Goal: Task Accomplishment & Management: Manage account settings

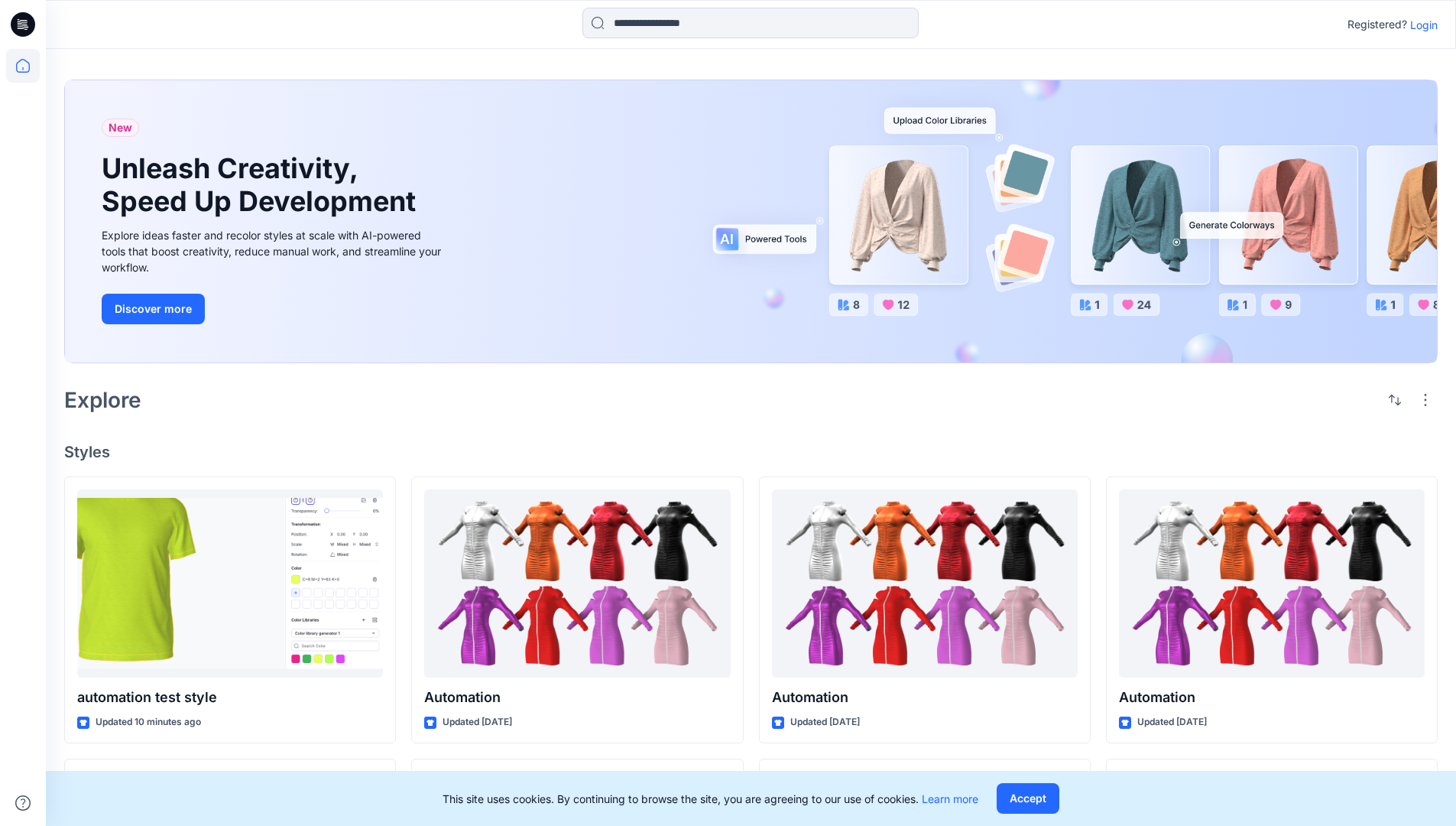
click at [1420, 24] on p "Login" at bounding box center [1424, 24] width 28 height 16
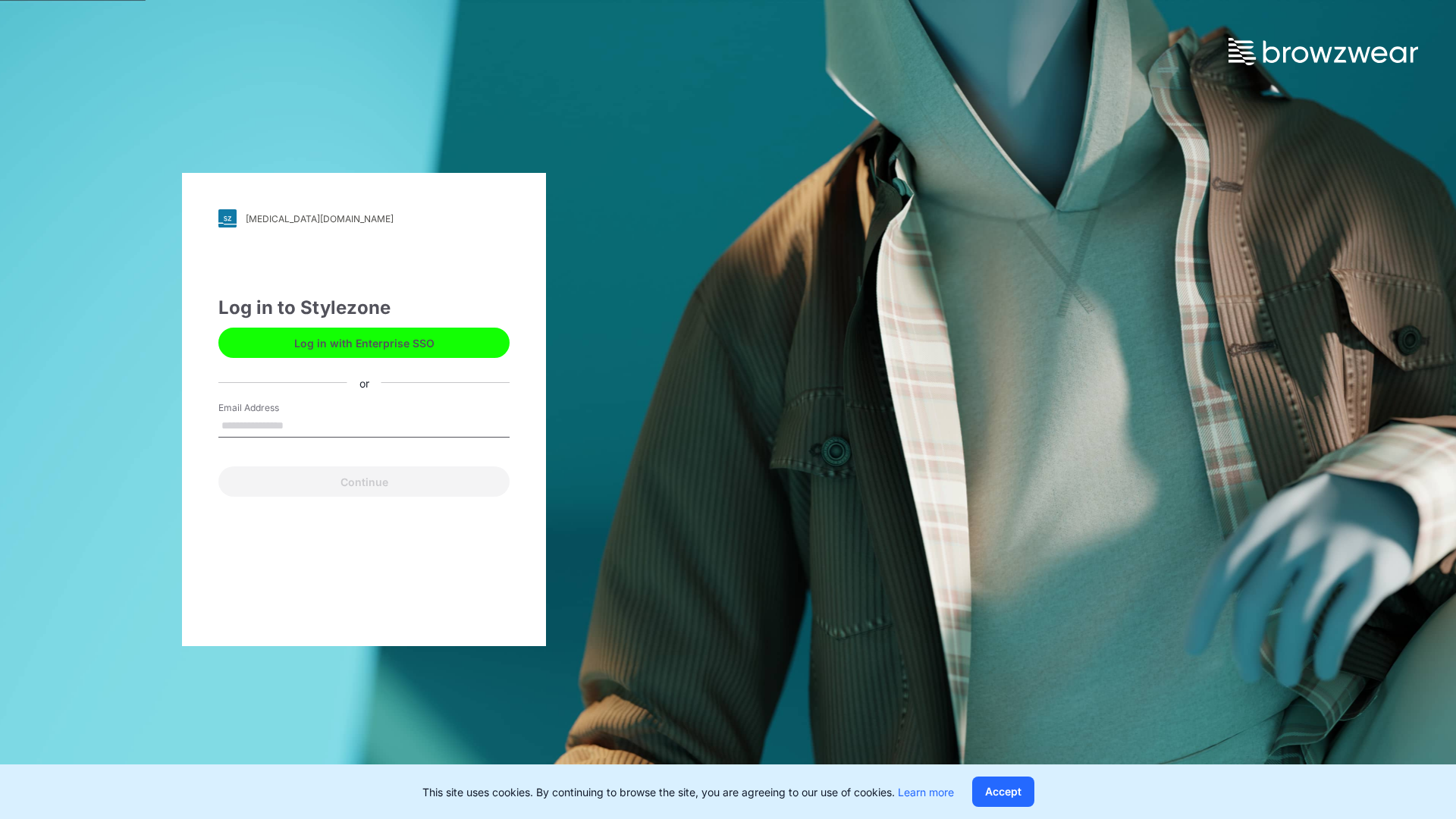
click at [300, 425] on input "Email Address" at bounding box center [364, 426] width 291 height 23
type input "**********"
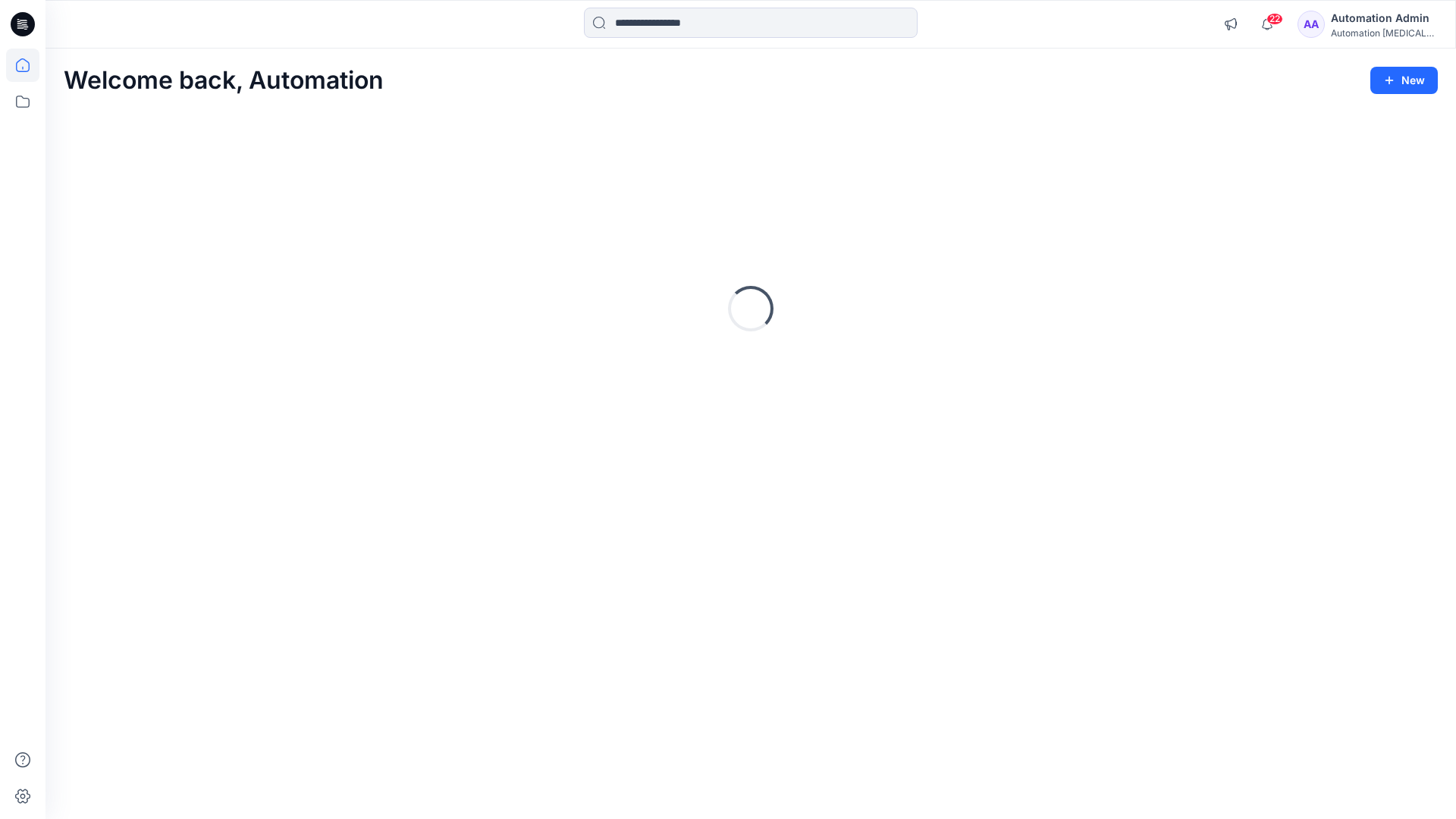
click at [29, 65] on icon at bounding box center [23, 65] width 13 height 13
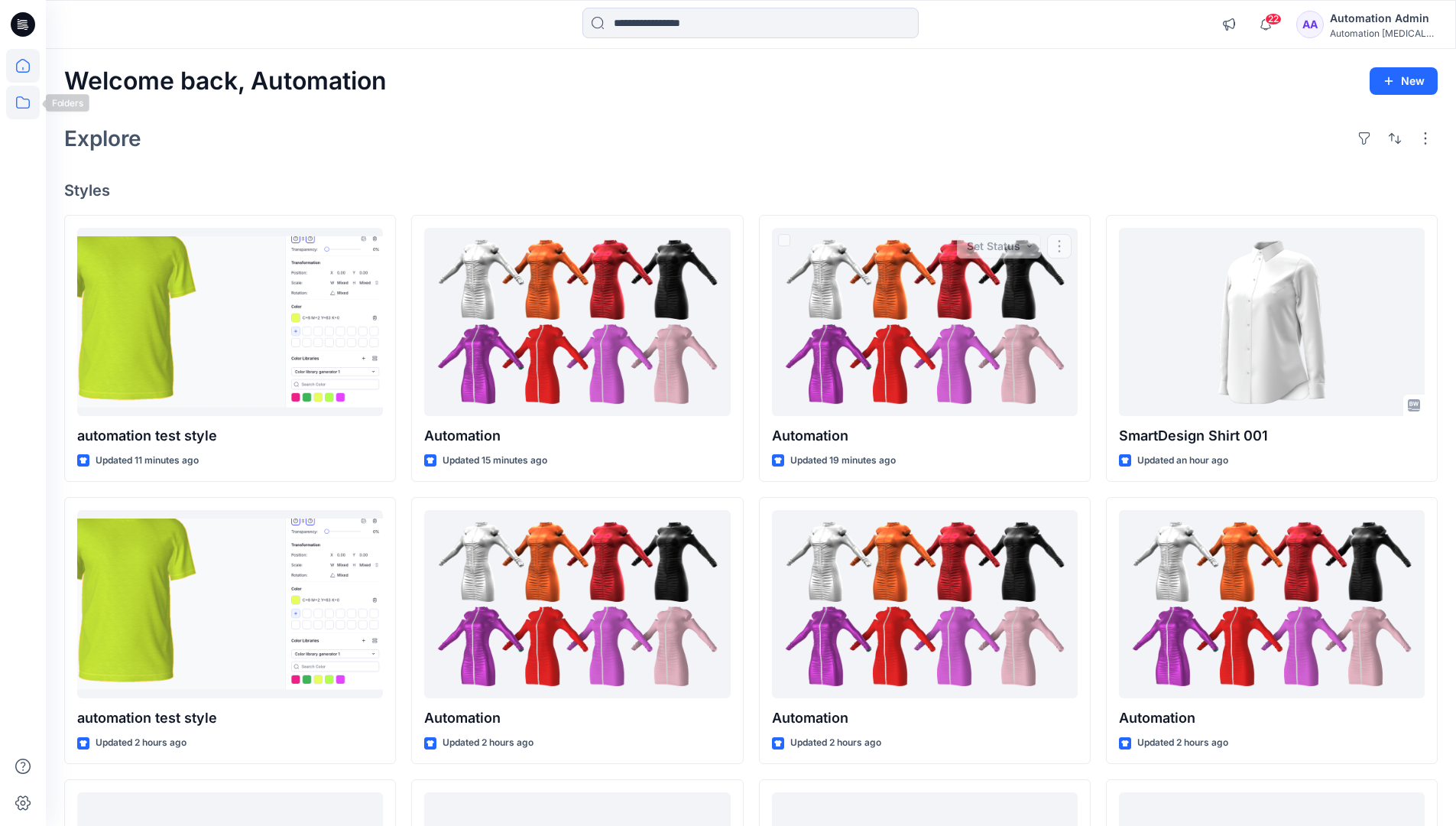
click at [27, 101] on icon at bounding box center [22, 102] width 34 height 34
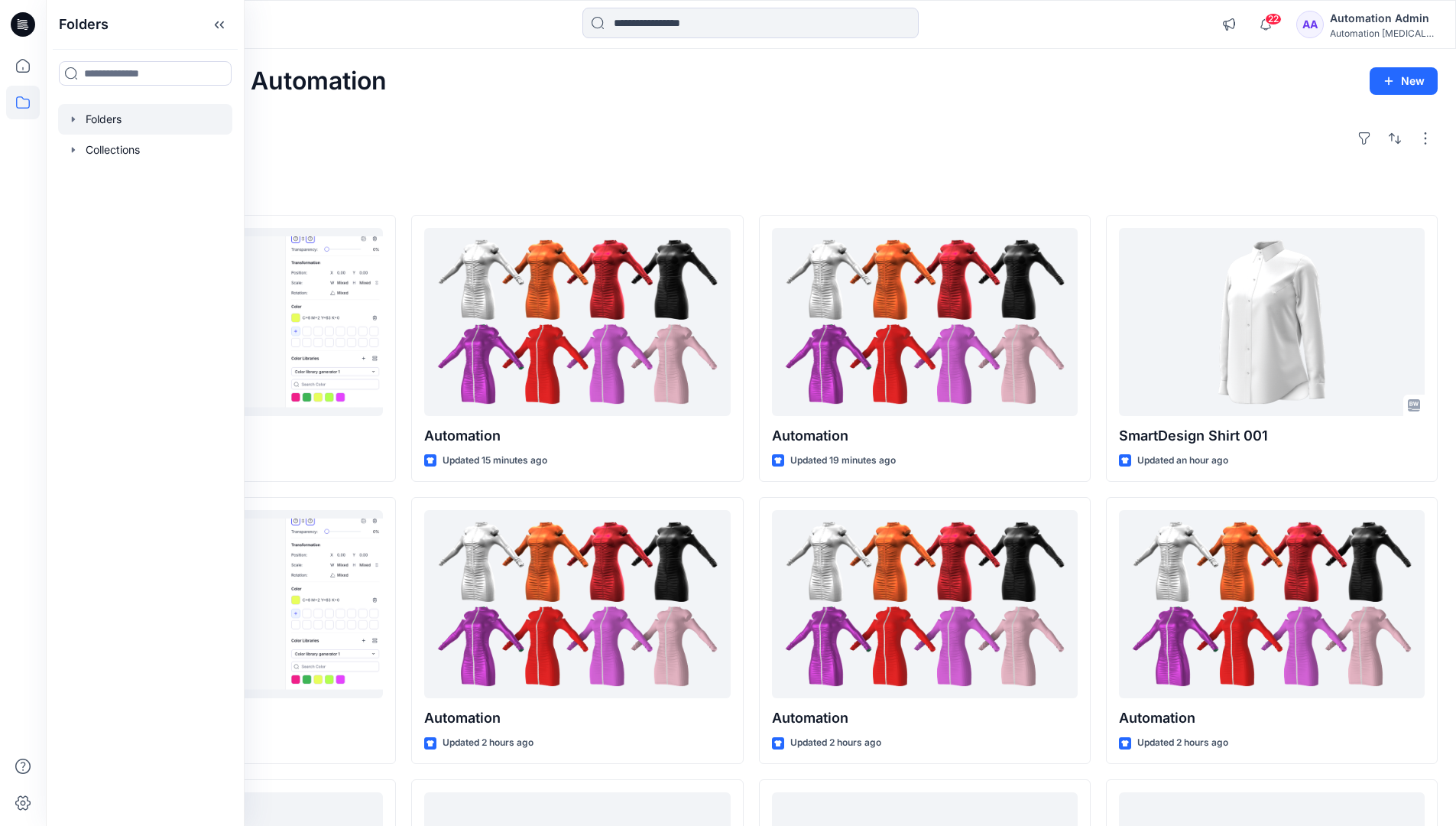
click at [111, 117] on div at bounding box center [145, 120] width 175 height 31
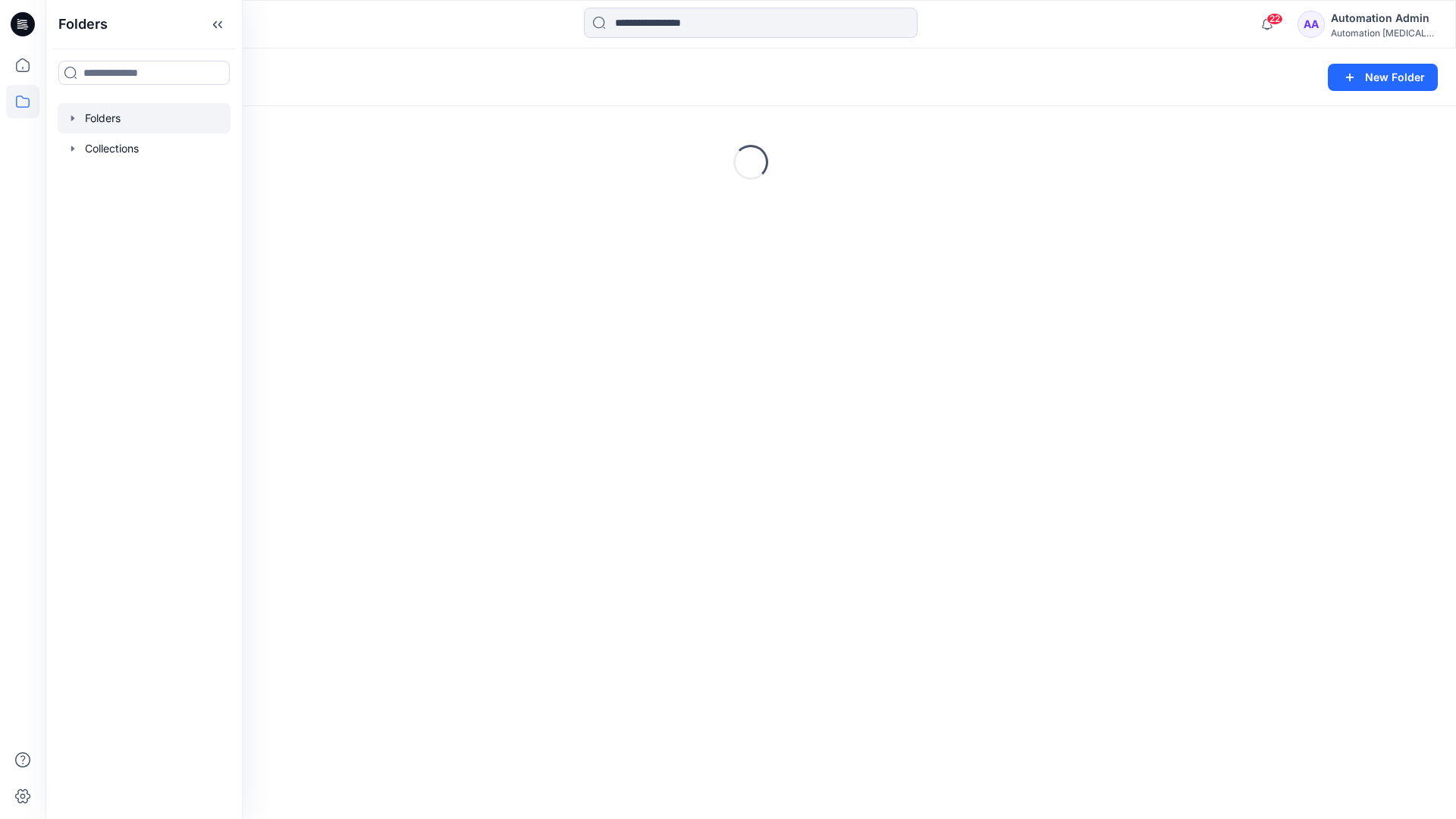
click at [632, 491] on div "Folders New Folder Loading..." at bounding box center [751, 433] width 1411 height 770
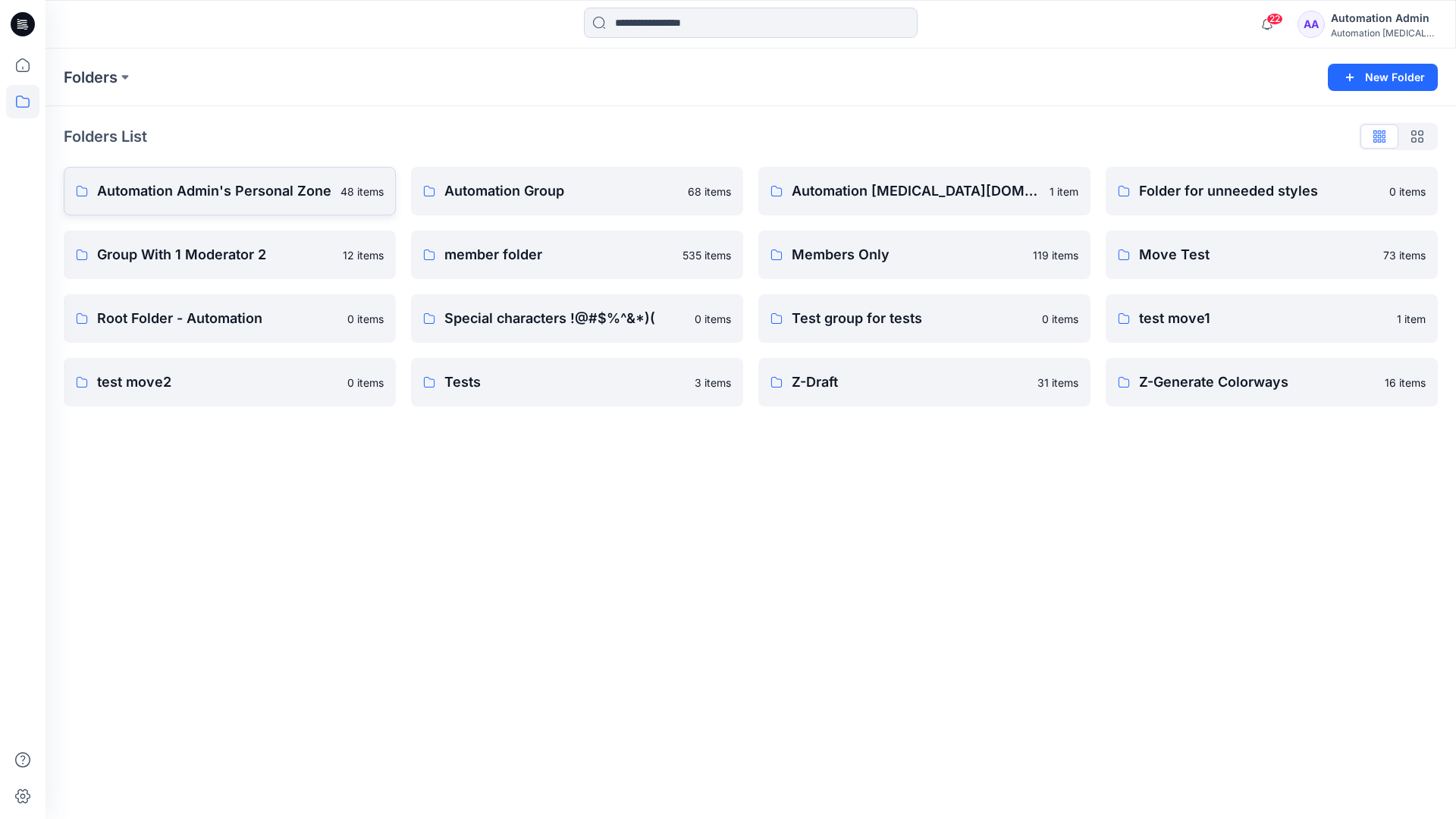
click at [258, 197] on p "Automation Admin's Personal Zone" at bounding box center [213, 191] width 235 height 21
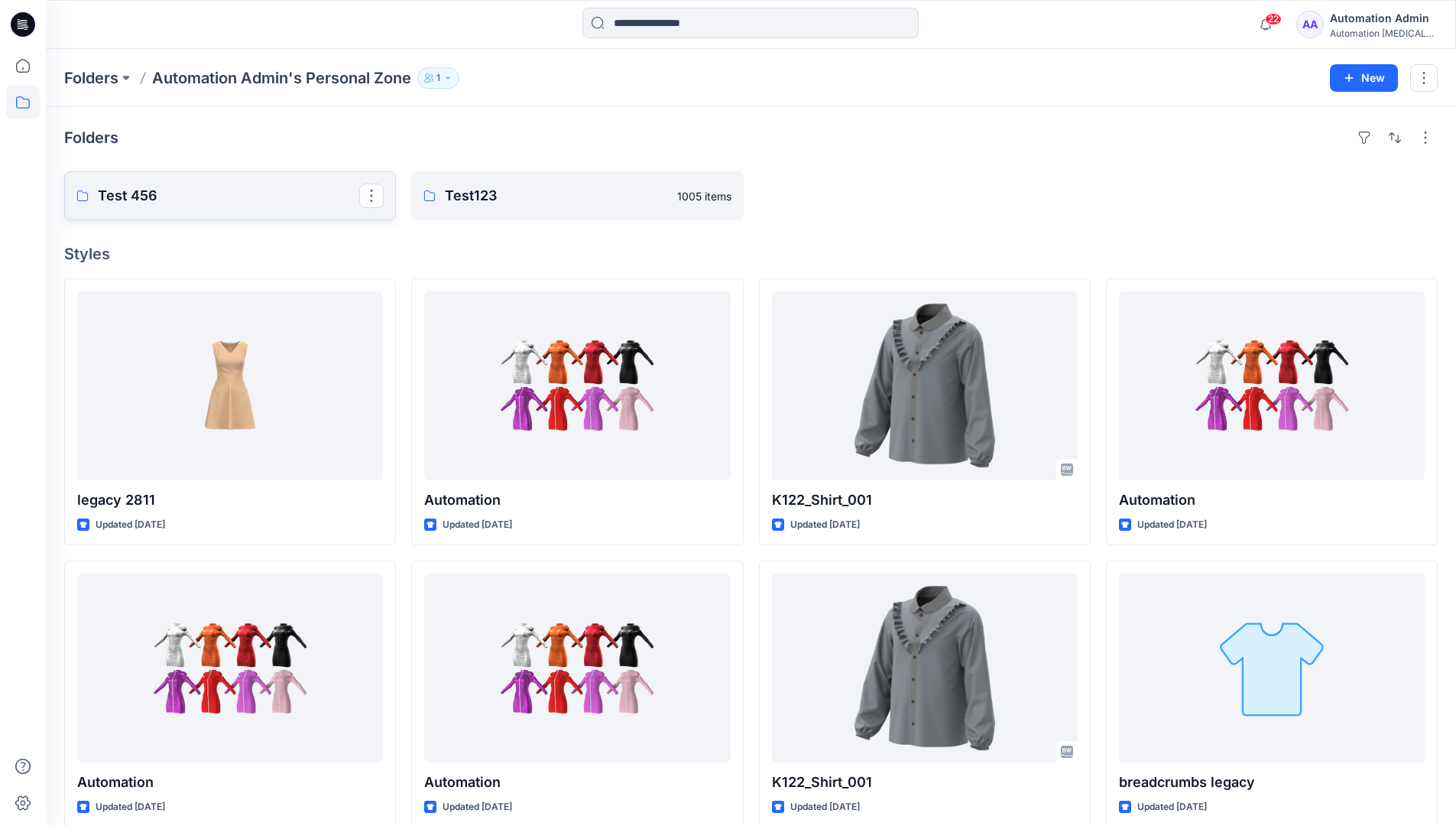
click at [222, 207] on link "Test 456" at bounding box center [231, 195] width 332 height 49
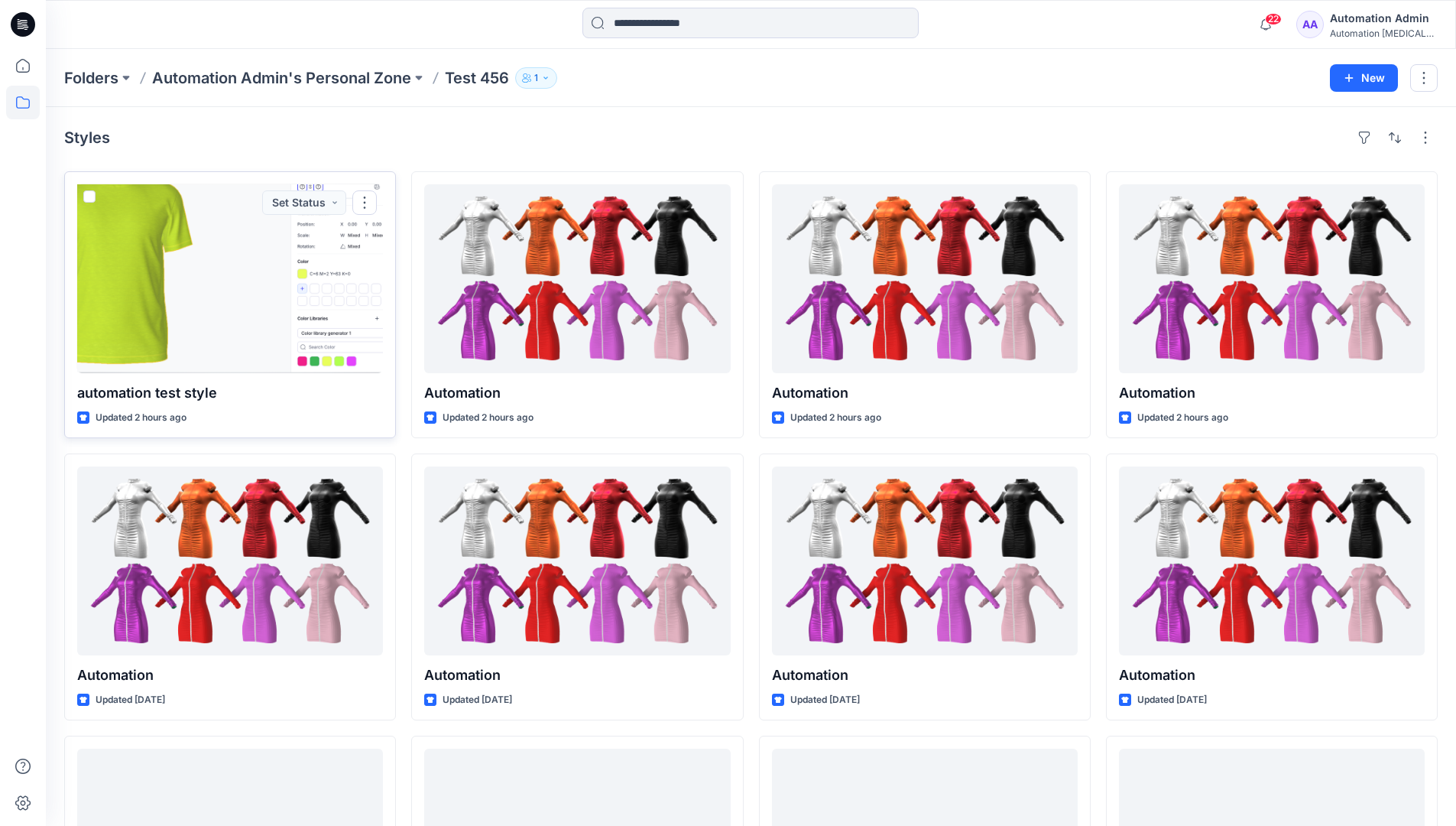
click at [90, 197] on span at bounding box center [89, 196] width 13 height 13
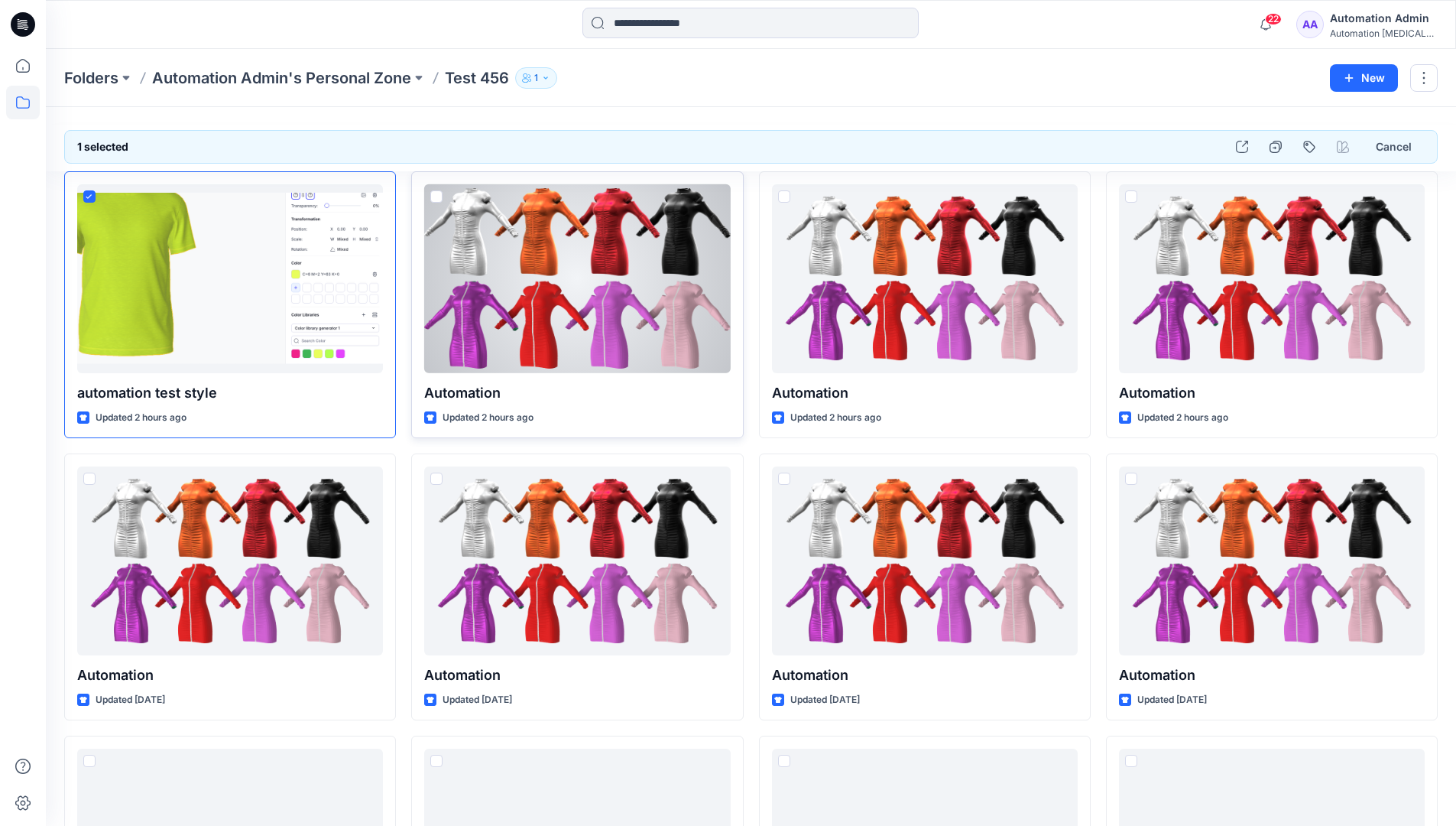
click at [436, 196] on span at bounding box center [436, 196] width 13 height 13
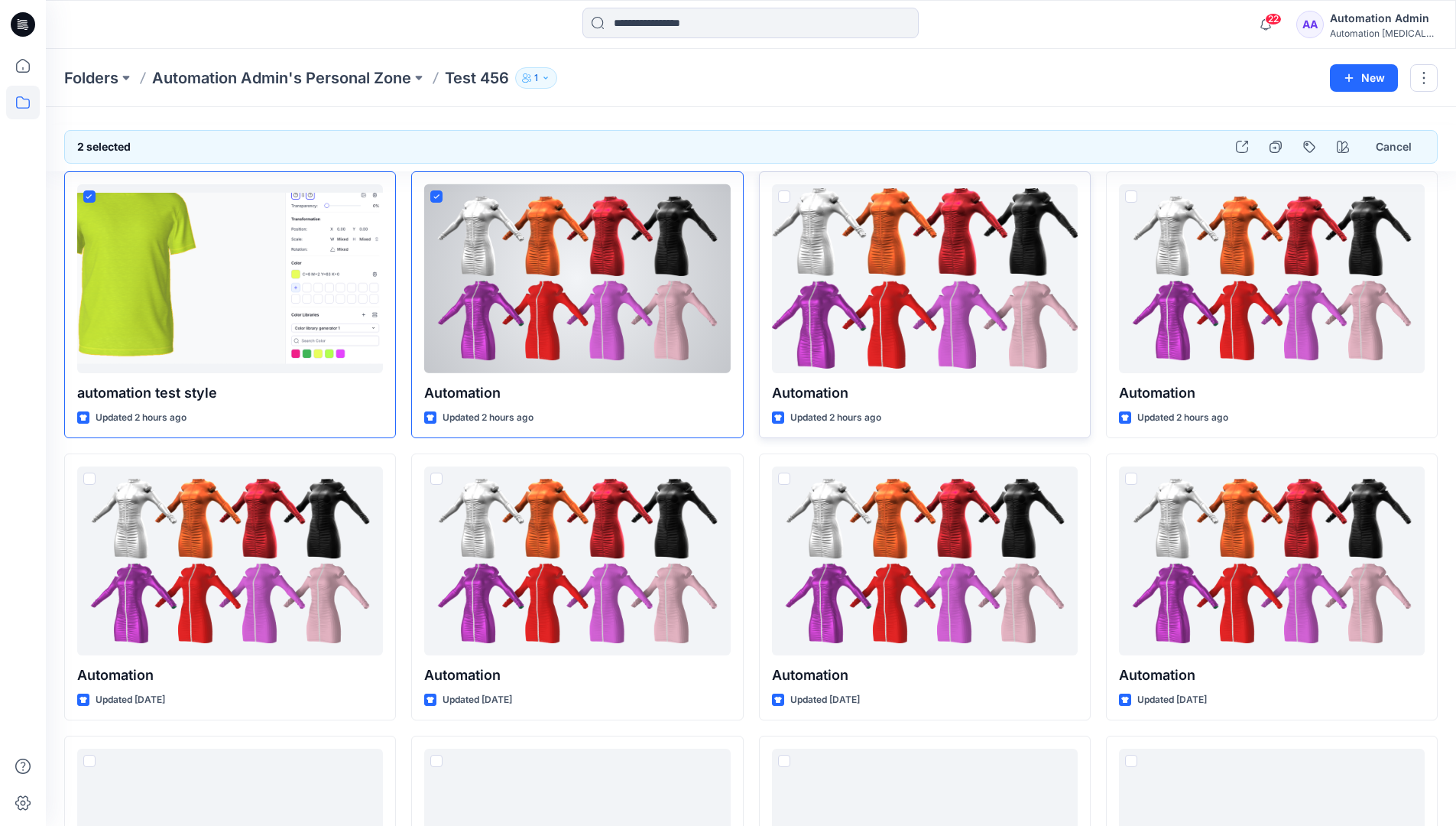
click at [783, 198] on span at bounding box center [784, 196] width 13 height 13
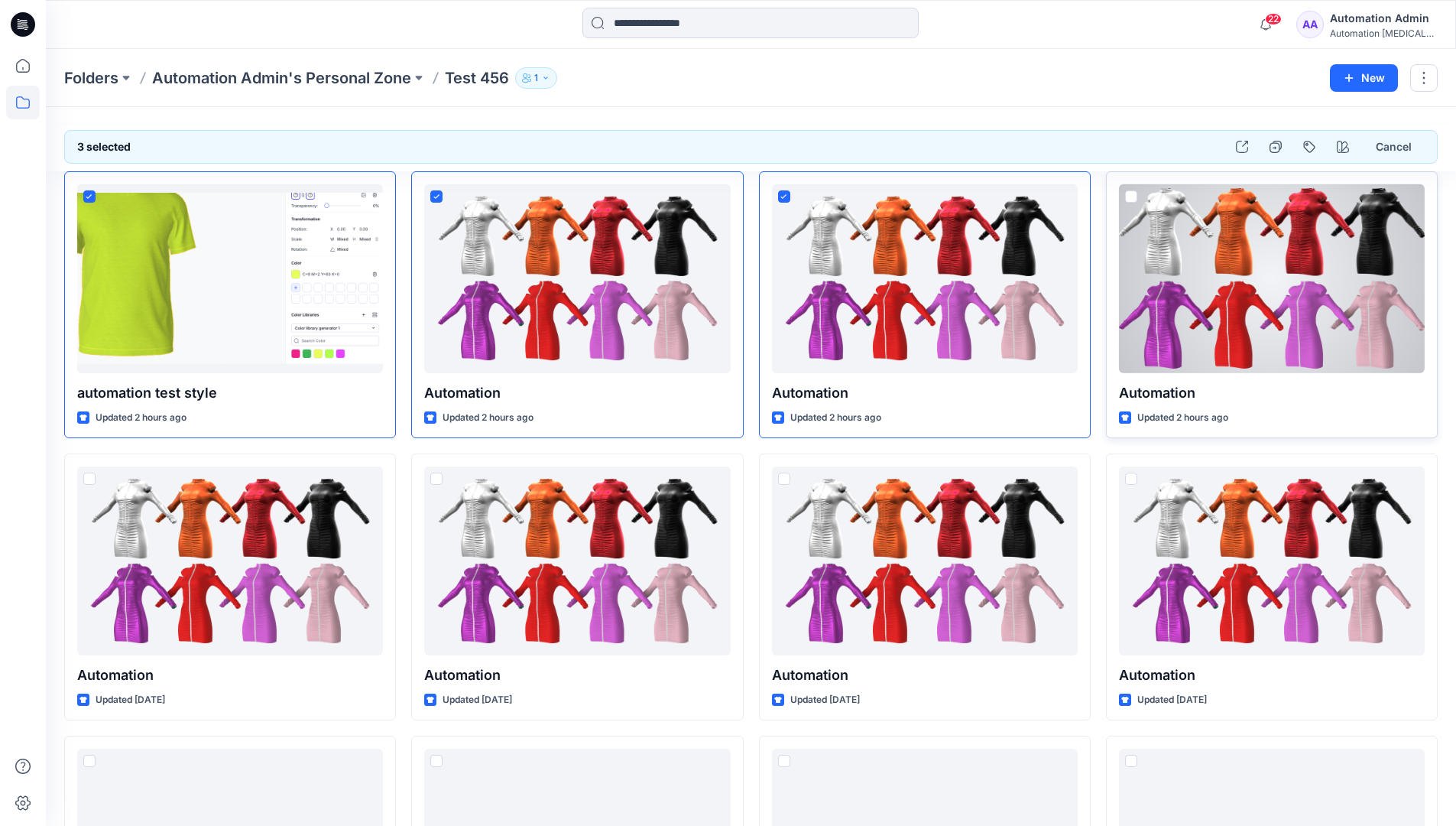
click at [1135, 194] on span at bounding box center [1131, 196] width 13 height 13
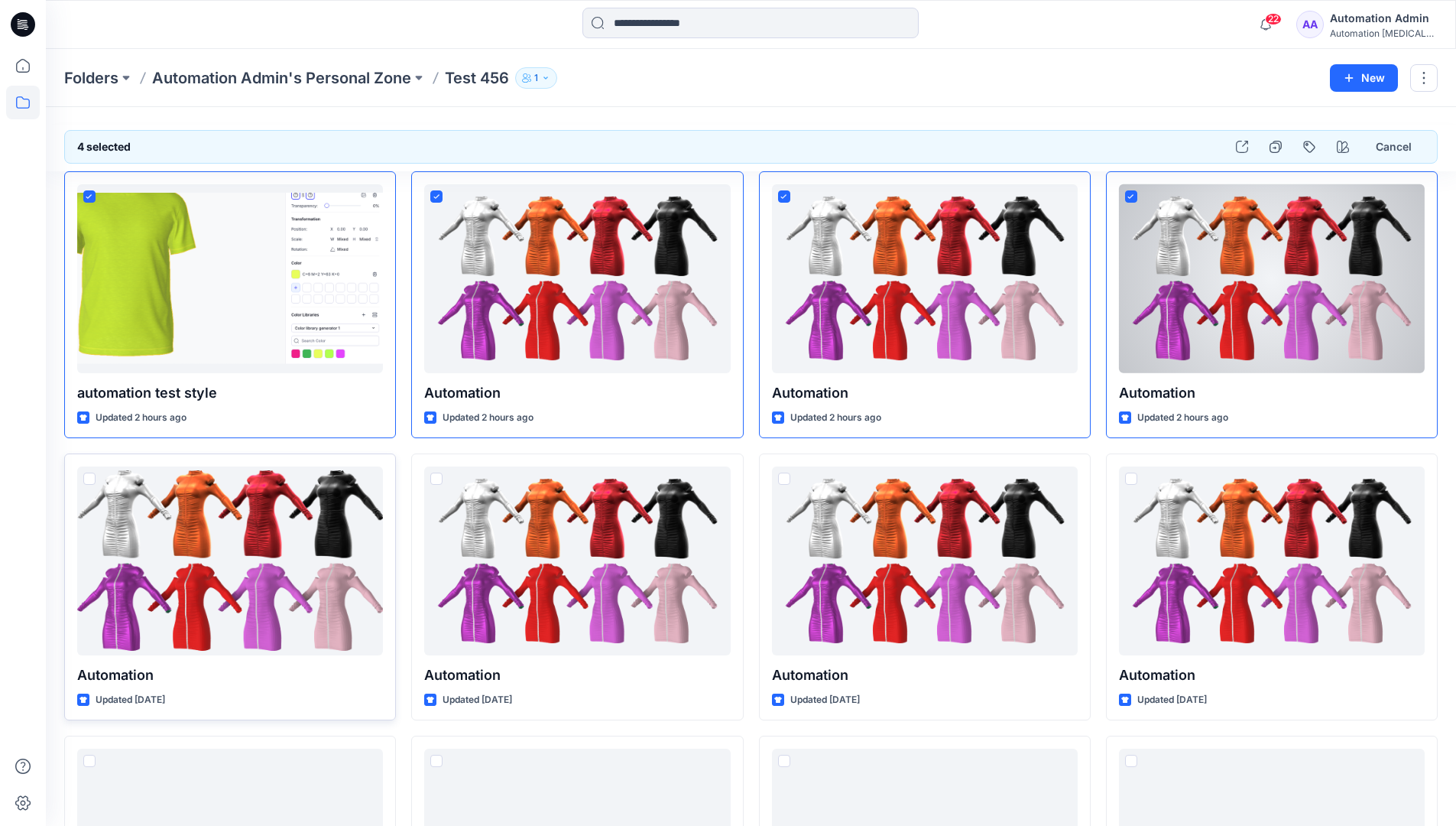
click at [91, 482] on span at bounding box center [89, 479] width 13 height 13
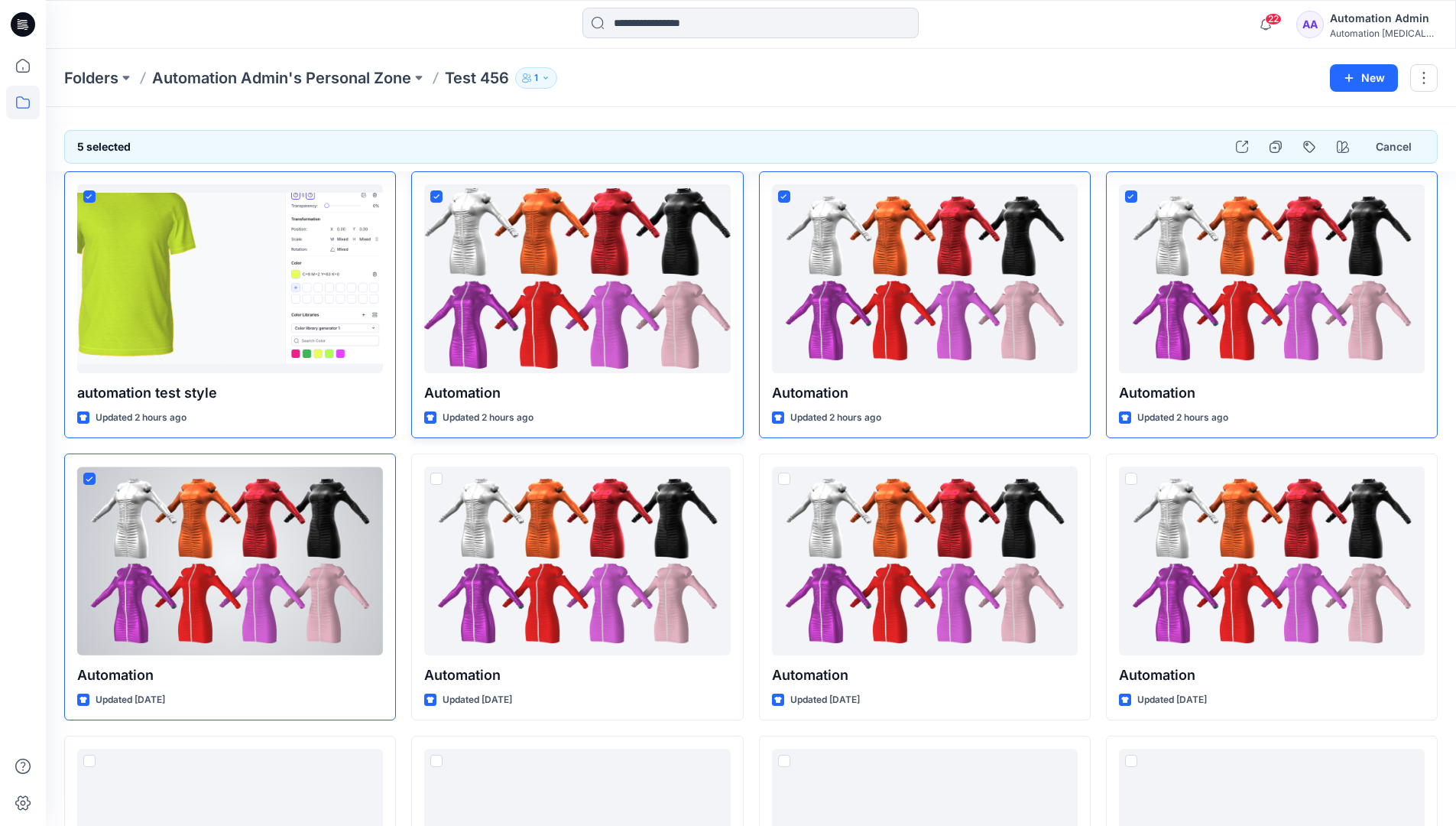
click at [438, 196] on icon at bounding box center [436, 196] width 6 height 5
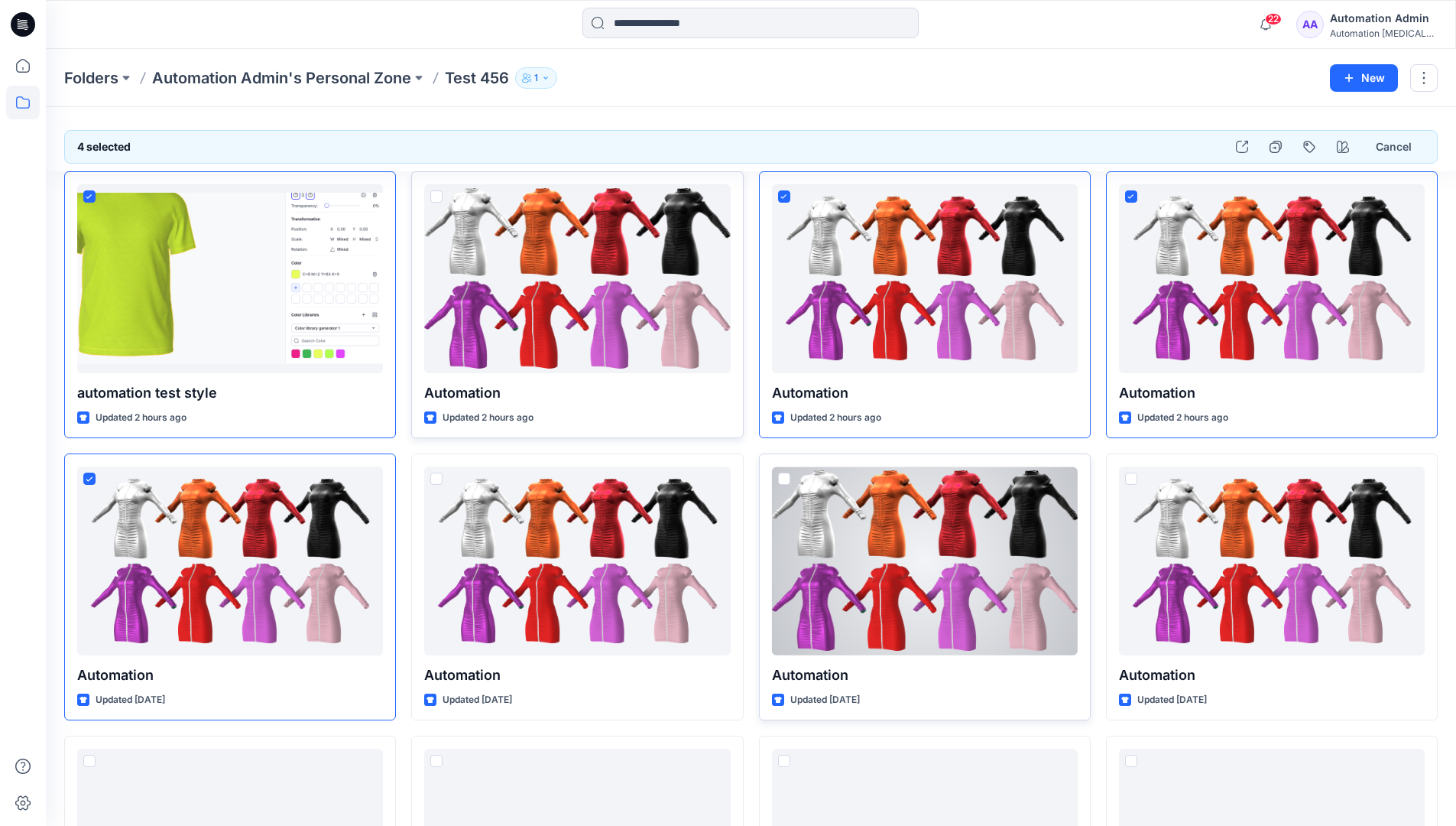
click at [785, 482] on span at bounding box center [784, 479] width 13 height 13
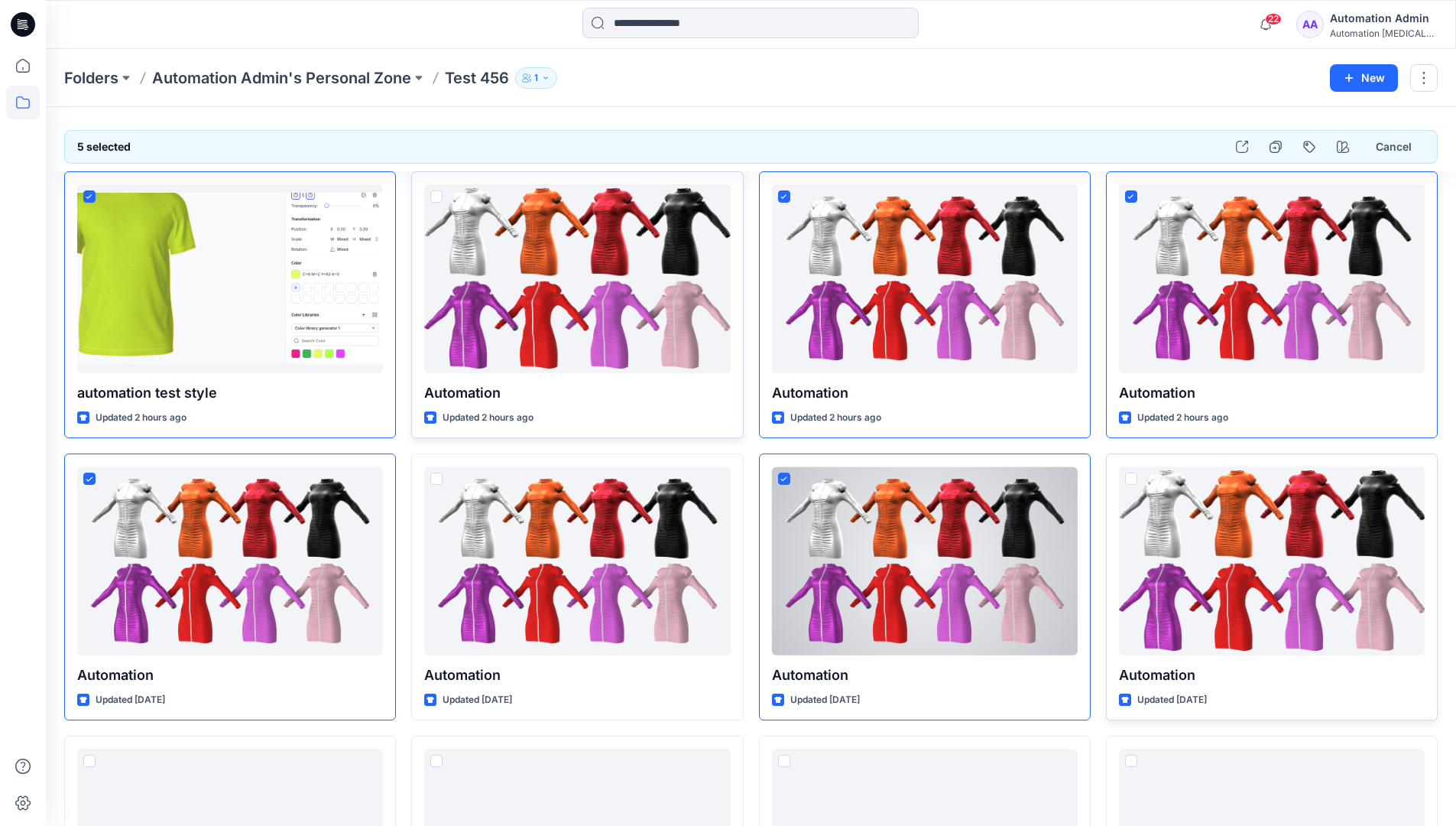
click at [1134, 481] on span at bounding box center [1131, 479] width 13 height 13
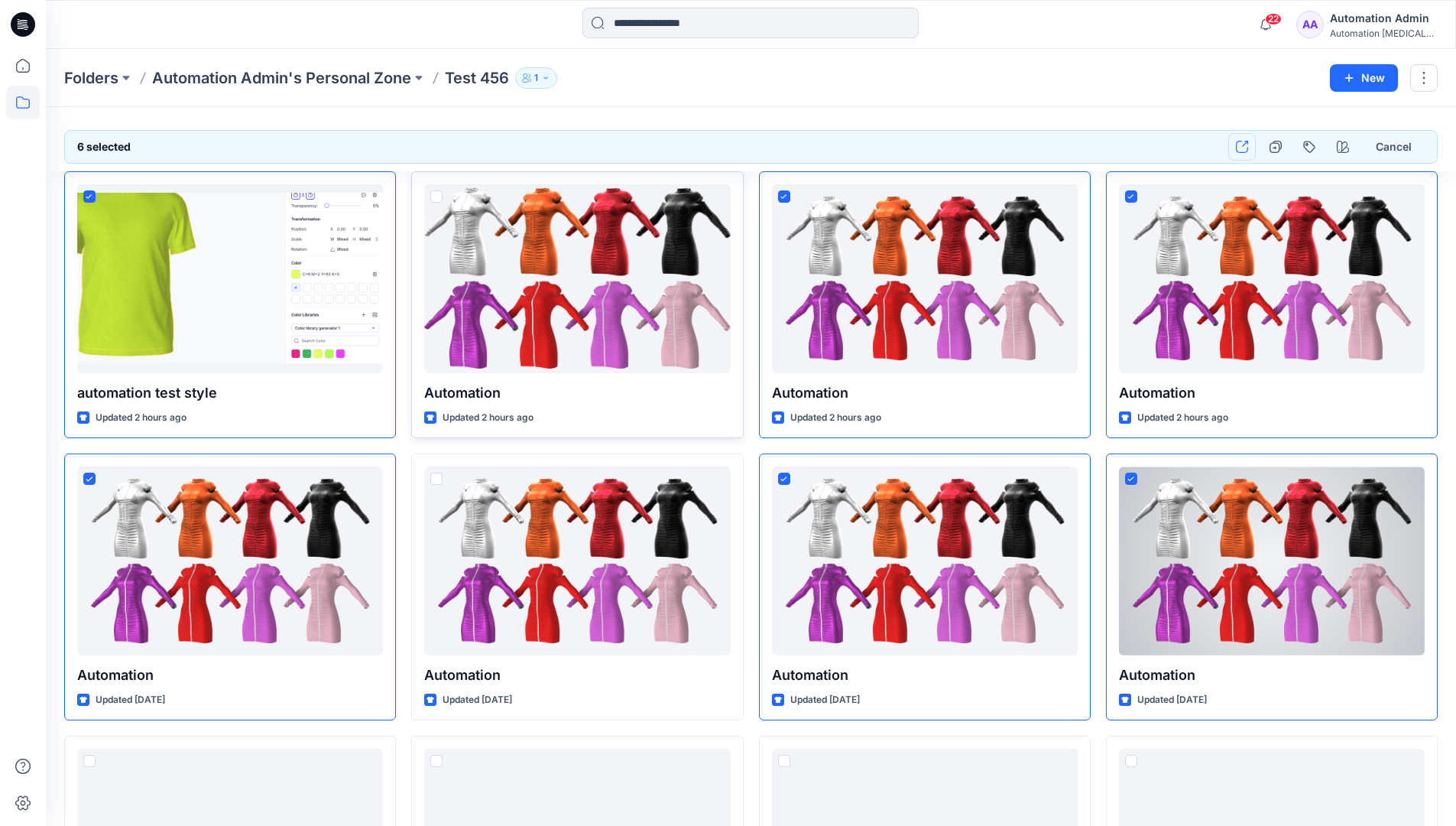
click at [1246, 150] on icon "button" at bounding box center [1242, 147] width 13 height 13
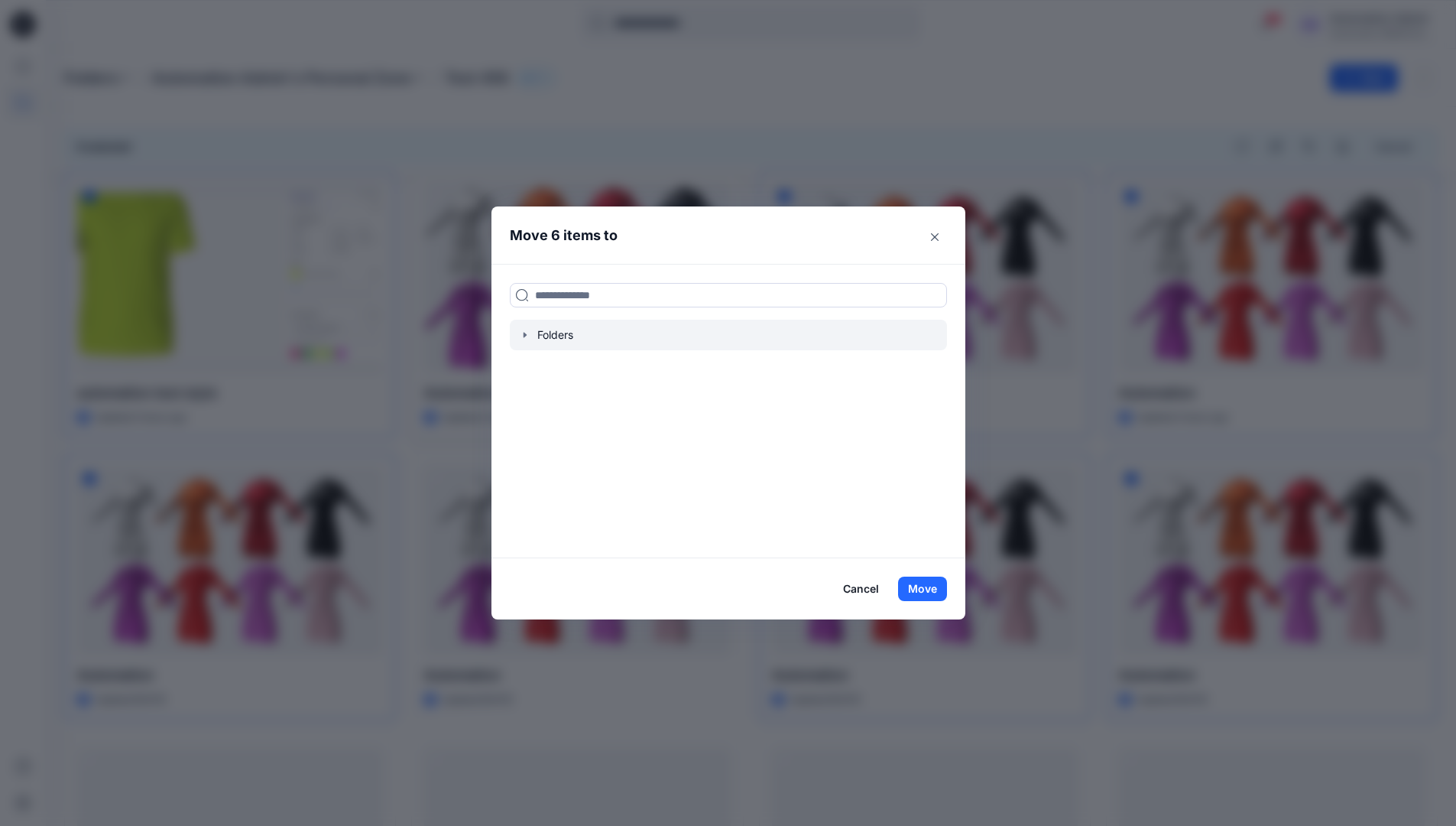
click at [530, 339] on icon "button" at bounding box center [525, 335] width 13 height 13
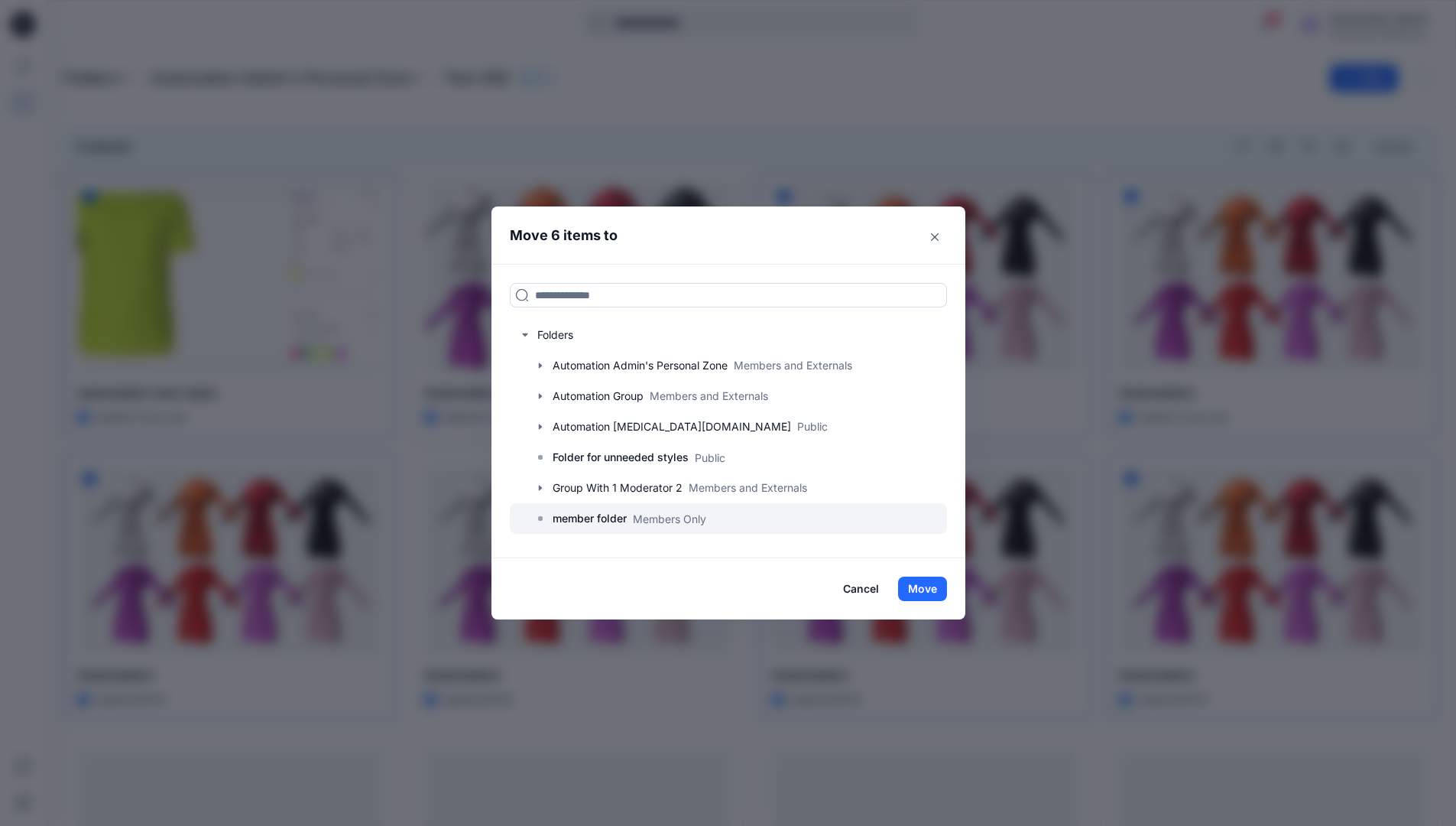
click at [600, 513] on p "member folder" at bounding box center [590, 518] width 74 height 18
click at [921, 584] on button "Move" at bounding box center [922, 588] width 49 height 24
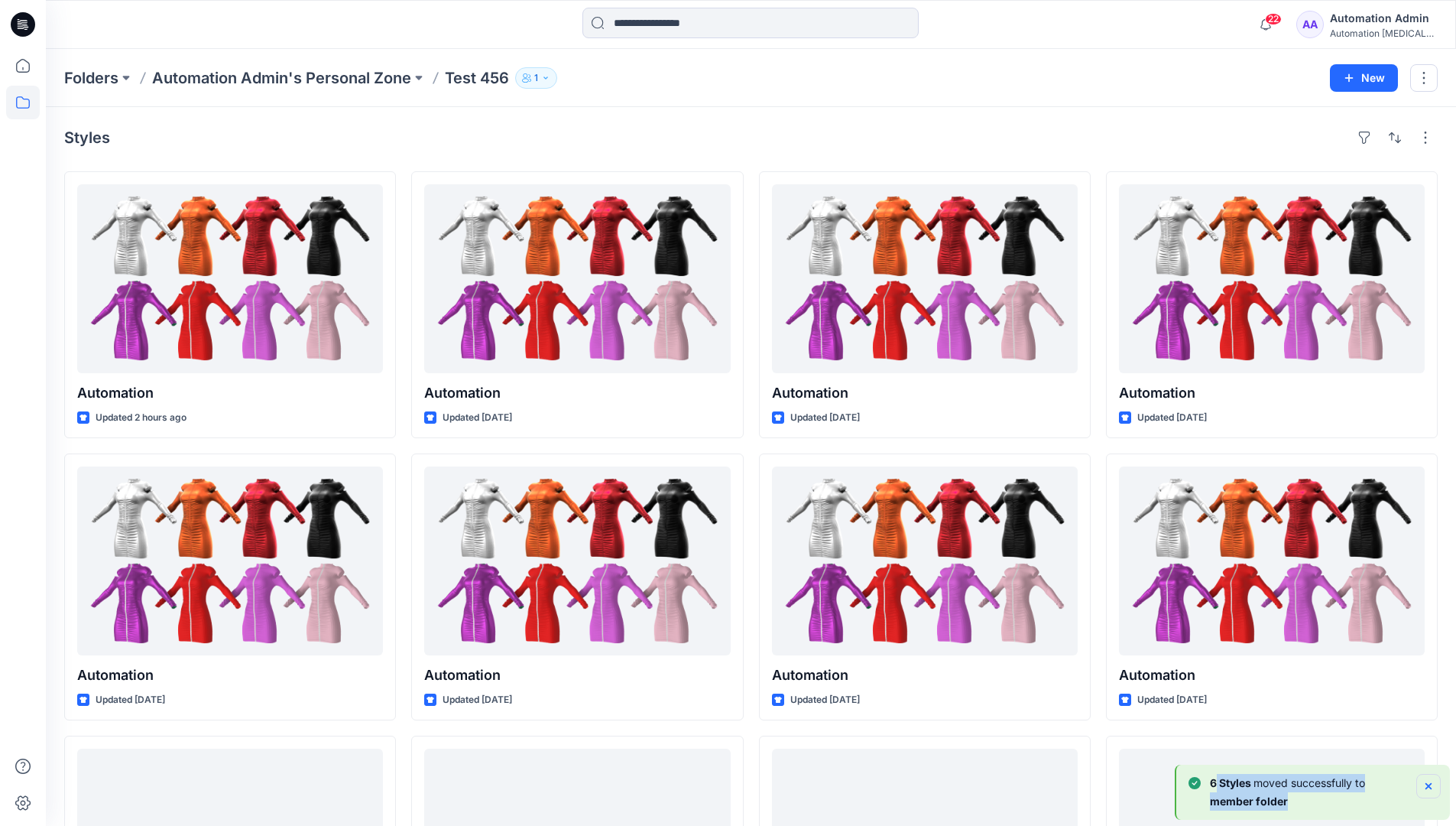
drag, startPoint x: 921, startPoint y: 584, endPoint x: 1427, endPoint y: 784, distance: 544.1
click at [1427, 784] on div "6 Styles moved successfully to member folder" at bounding box center [1314, 792] width 252 height 37
click at [1427, 784] on icon "Notifications-bottom-right" at bounding box center [1429, 785] width 6 height 6
click at [93, 77] on p "Folders" at bounding box center [92, 78] width 54 height 21
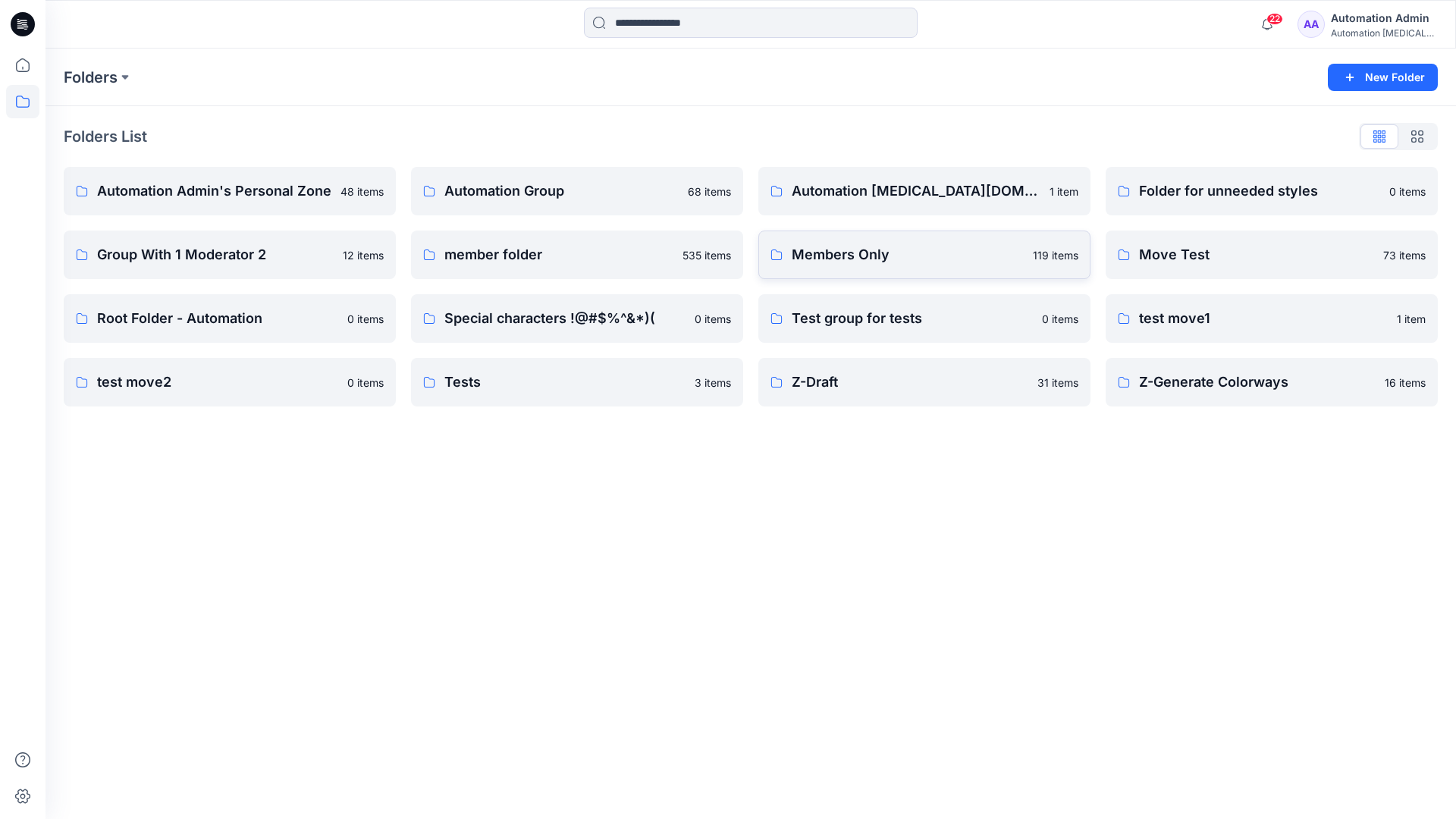
click at [839, 260] on p "Members Only" at bounding box center [907, 255] width 232 height 21
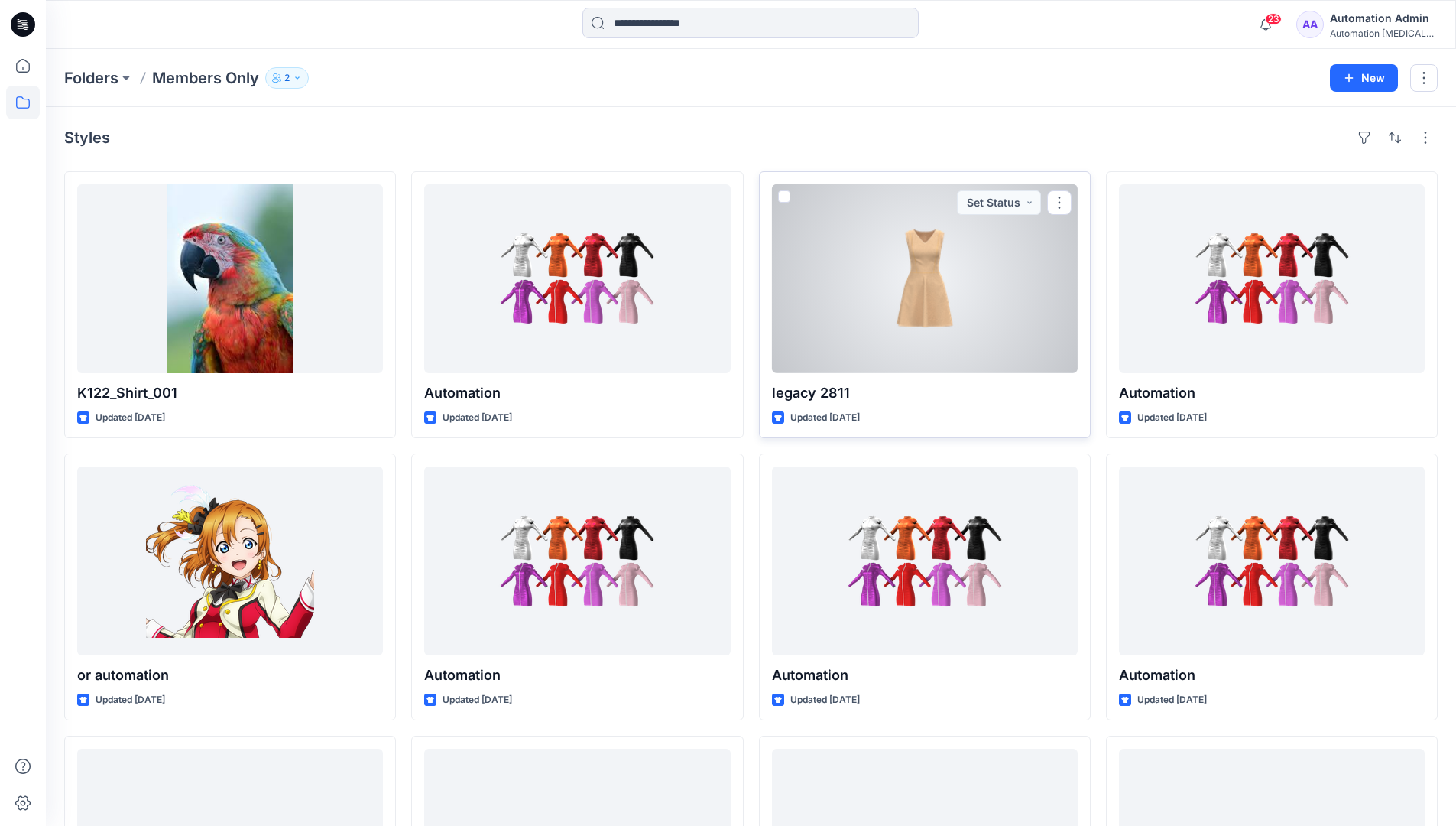
click at [782, 201] on span at bounding box center [784, 196] width 13 height 13
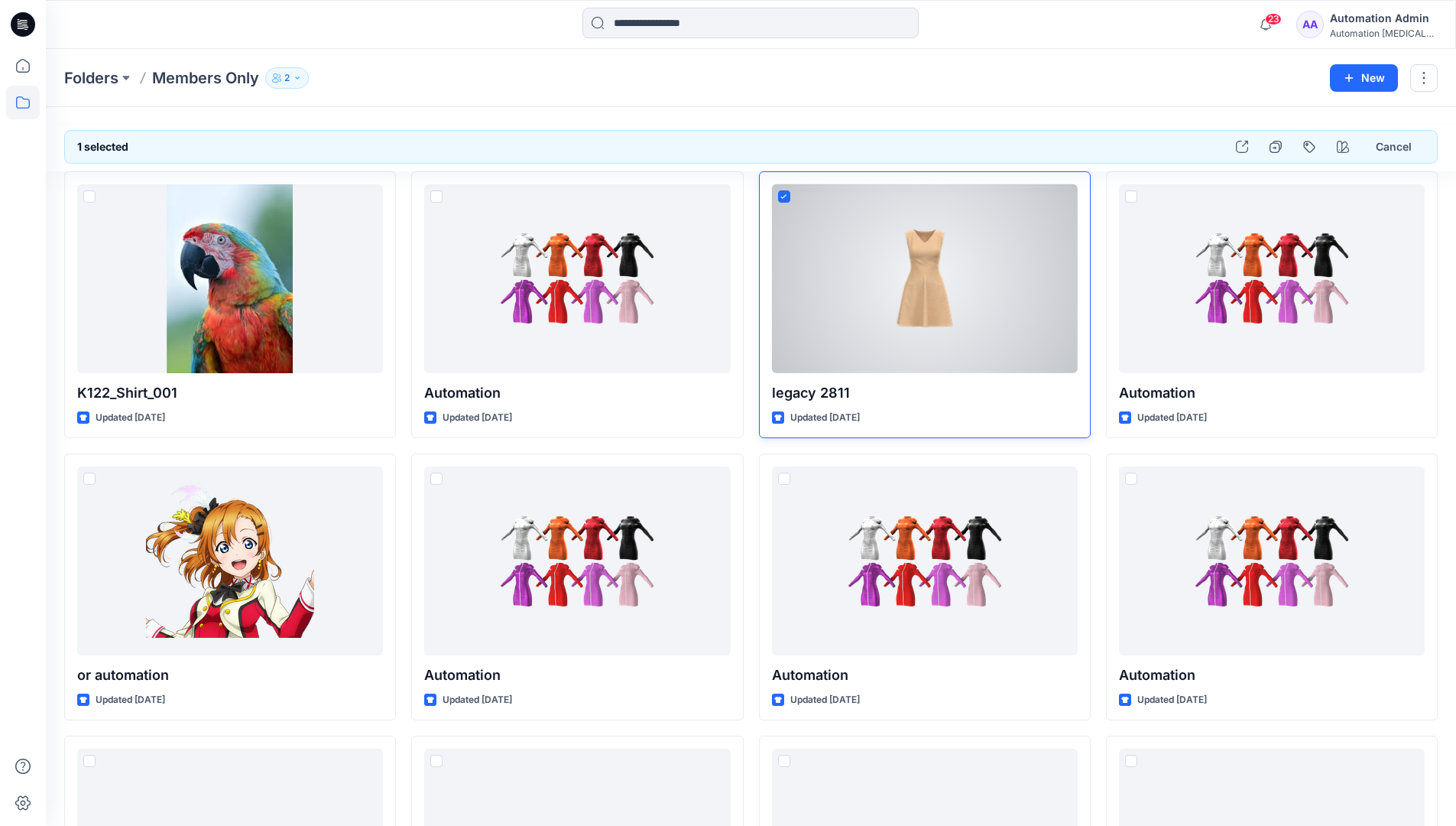
click at [787, 202] on span at bounding box center [784, 196] width 13 height 13
